Goal: Task Accomplishment & Management: Manage account settings

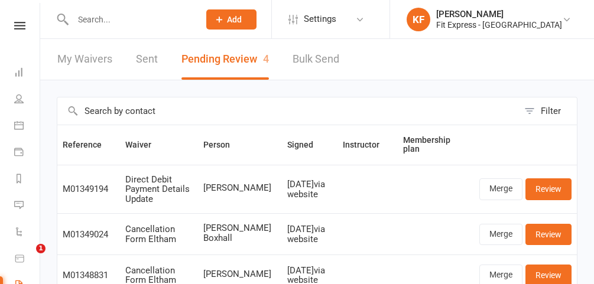
click at [562, 20] on icon at bounding box center [566, 19] width 9 height 9
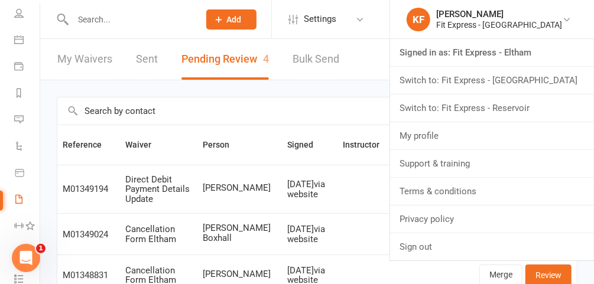
click at [527, 110] on link "Switch to: Fit Express - Reservoir" at bounding box center [492, 108] width 204 height 27
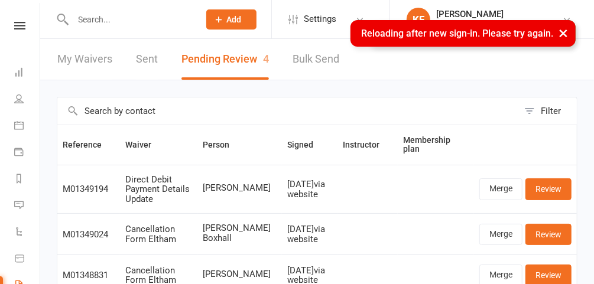
click at [563, 32] on button "×" at bounding box center [562, 32] width 21 height 25
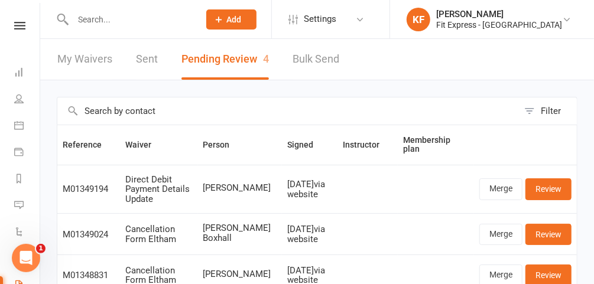
click at [168, 18] on input "text" at bounding box center [130, 19] width 122 height 17
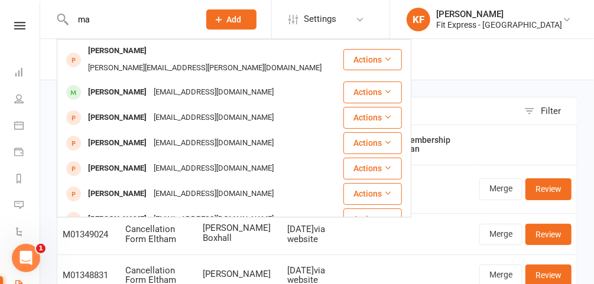
type input "m"
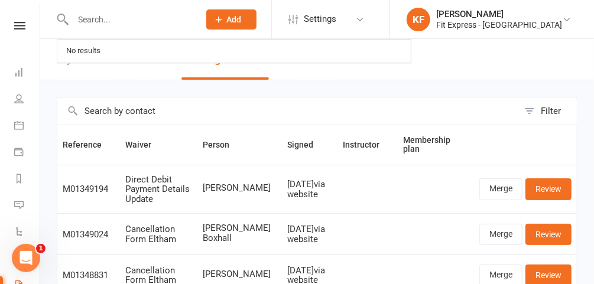
type input "h"
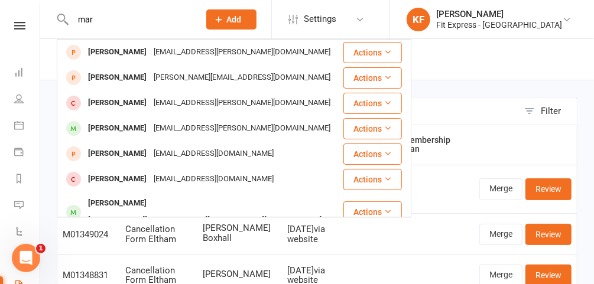
type input "mar"
click at [563, 20] on icon at bounding box center [566, 19] width 9 height 9
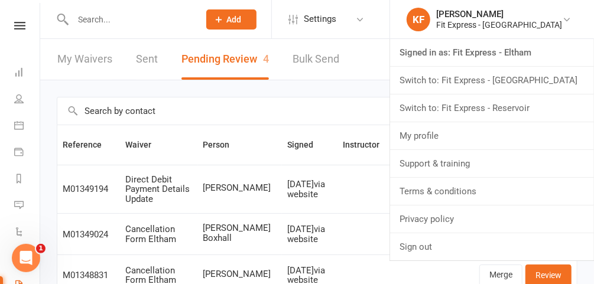
click at [530, 106] on link "Switch to: Fit Express - Reservoir" at bounding box center [492, 108] width 204 height 27
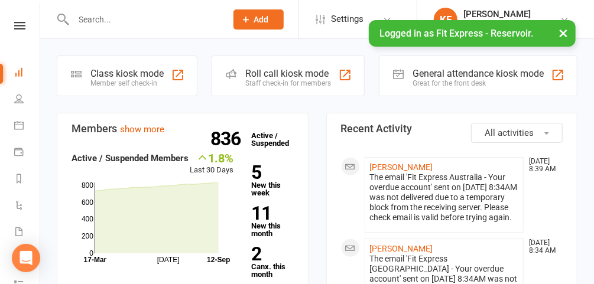
click at [144, 17] on input "text" at bounding box center [144, 19] width 148 height 17
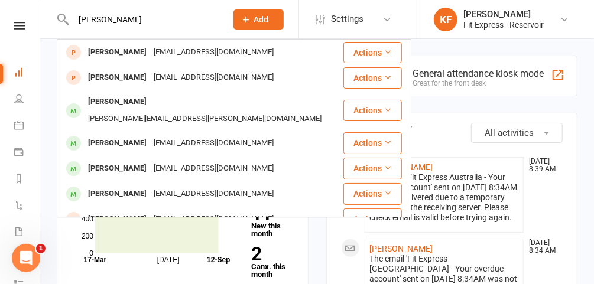
type input "[PERSON_NAME]"
click at [150, 135] on div "[EMAIL_ADDRESS][DOMAIN_NAME]" at bounding box center [213, 143] width 127 height 17
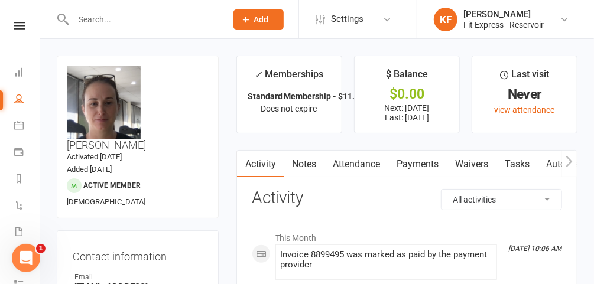
click at [470, 160] on link "Waivers" at bounding box center [472, 164] width 50 height 27
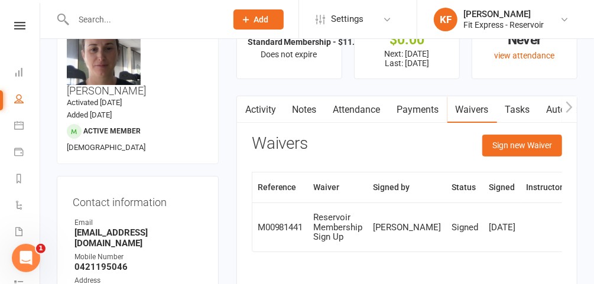
scroll to position [47, 0]
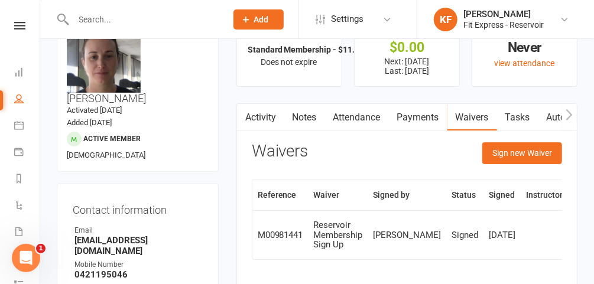
click at [419, 111] on link "Payments" at bounding box center [418, 117] width 58 height 27
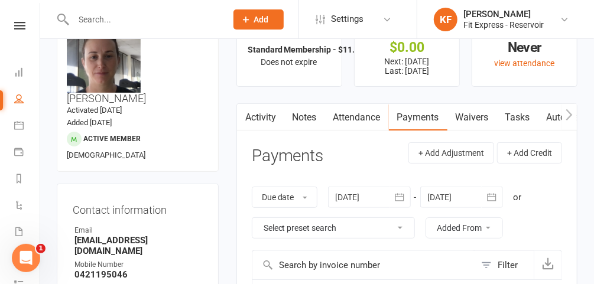
click at [357, 155] on header "Payments + Add Adjustment + Add Credit" at bounding box center [407, 158] width 310 height 32
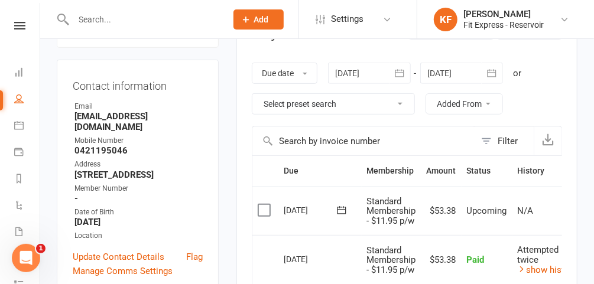
scroll to position [170, 0]
click at [357, 73] on div at bounding box center [369, 73] width 83 height 21
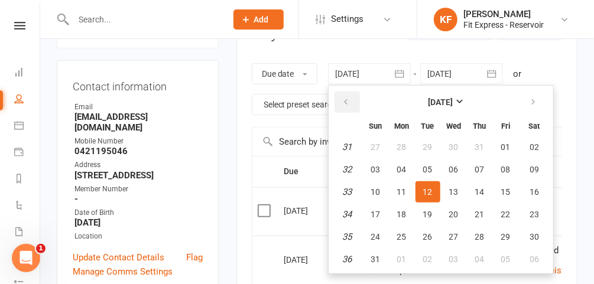
click at [344, 103] on icon "button" at bounding box center [346, 101] width 8 height 9
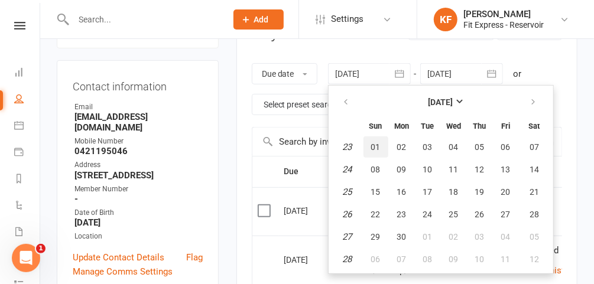
click at [378, 146] on span "01" at bounding box center [375, 146] width 9 height 9
type input "[DATE]"
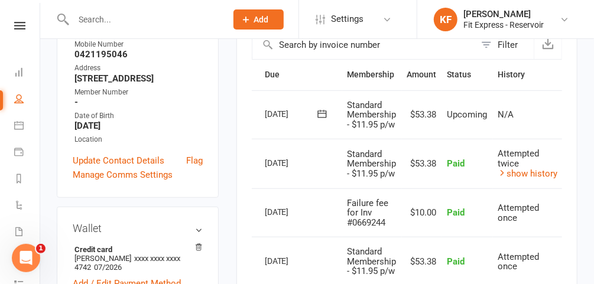
scroll to position [195, 0]
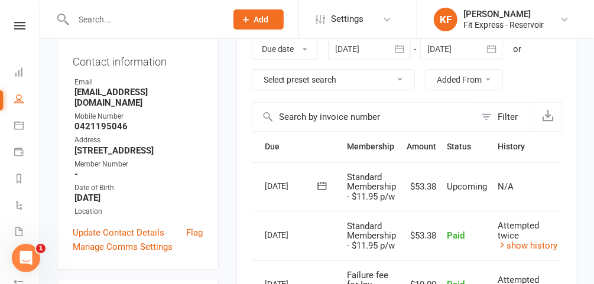
click at [464, 45] on div at bounding box center [461, 48] width 83 height 21
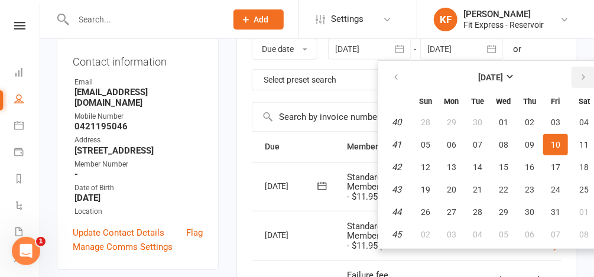
click at [584, 82] on button "button" at bounding box center [583, 77] width 25 height 21
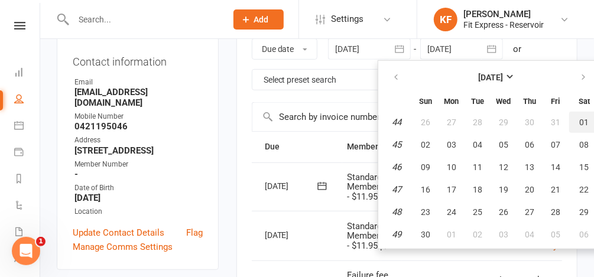
click at [583, 123] on span "01" at bounding box center [583, 122] width 9 height 9
type input "[DATE]"
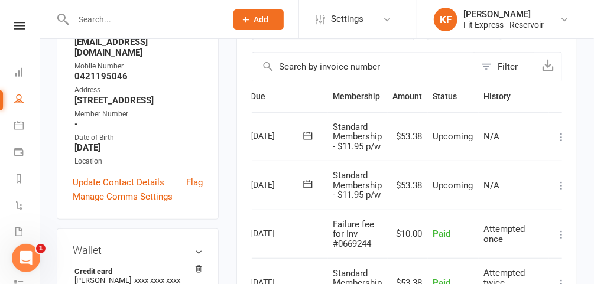
scroll to position [0, 46]
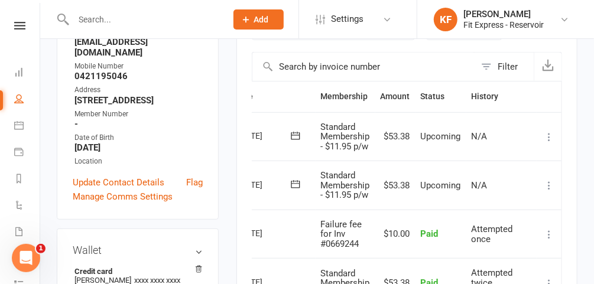
click at [551, 182] on icon at bounding box center [549, 186] width 12 height 12
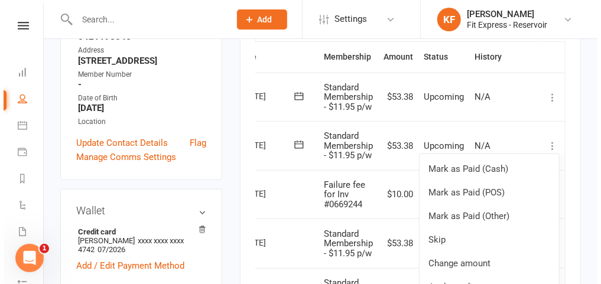
scroll to position [286, 0]
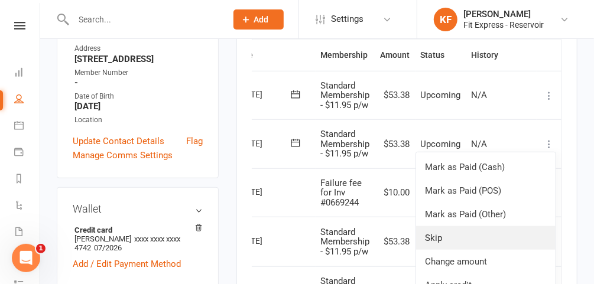
click at [442, 236] on link "Skip" at bounding box center [485, 238] width 139 height 24
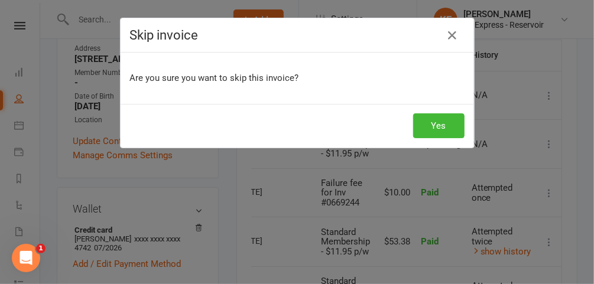
scroll to position [0, 41]
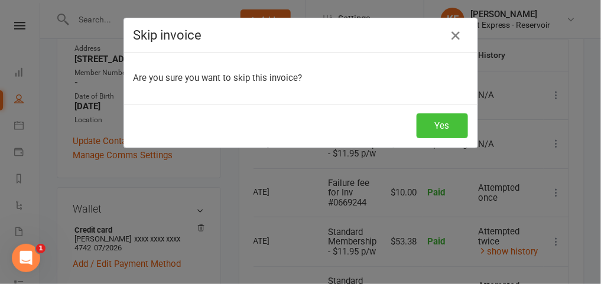
click at [437, 126] on button "Yes" at bounding box center [441, 125] width 51 height 25
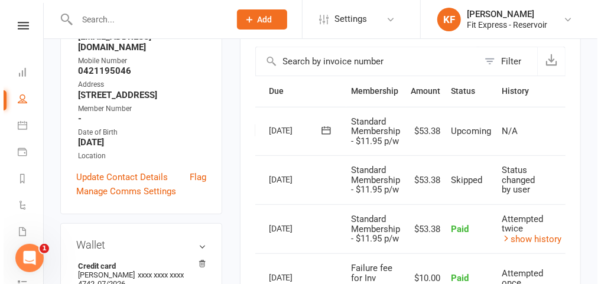
scroll to position [0, 46]
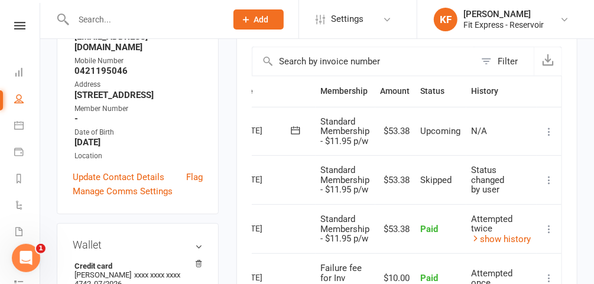
click at [549, 129] on icon at bounding box center [549, 132] width 12 height 12
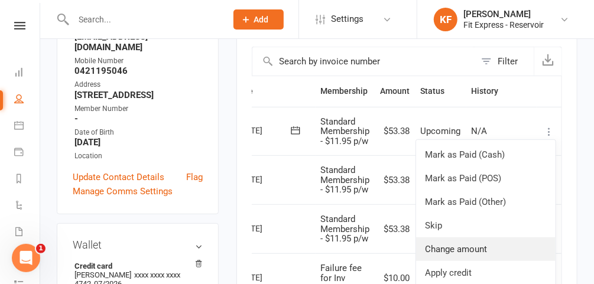
click at [454, 249] on link "Change amount" at bounding box center [485, 249] width 139 height 24
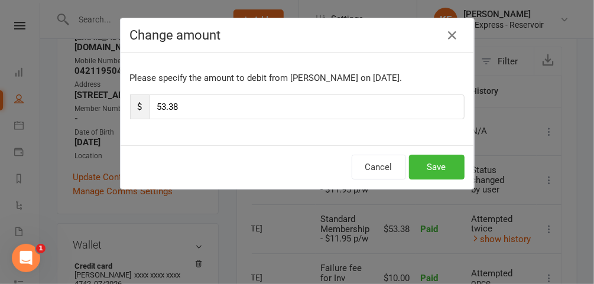
scroll to position [0, 41]
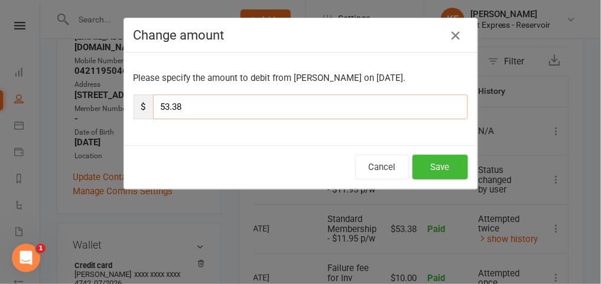
click at [253, 105] on input "53.38" at bounding box center [310, 107] width 315 height 25
click at [162, 104] on input "53.38" at bounding box center [310, 107] width 315 height 25
type input "43.38"
click at [433, 166] on button "Save" at bounding box center [440, 167] width 56 height 25
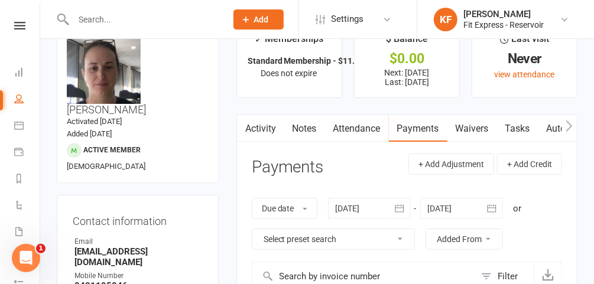
scroll to position [29, 0]
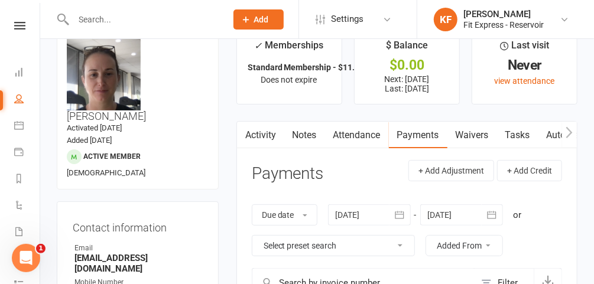
click at [307, 139] on link "Notes" at bounding box center [304, 135] width 41 height 27
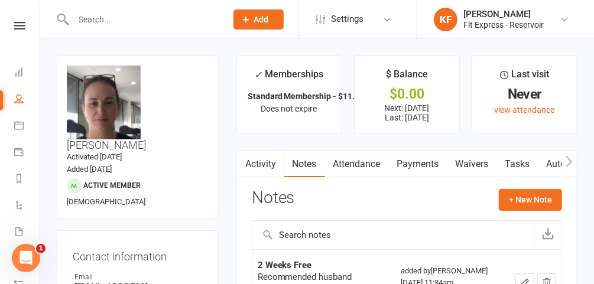
click at [17, 28] on icon at bounding box center [19, 26] width 11 height 8
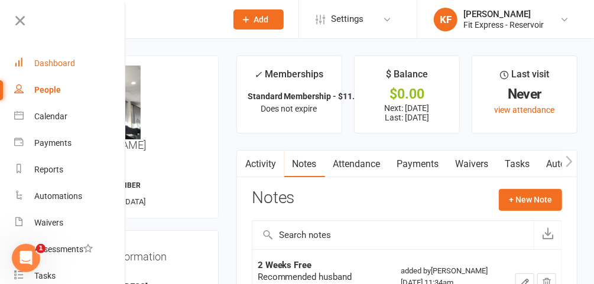
click at [68, 57] on link "Dashboard" at bounding box center [70, 63] width 112 height 27
